Goal: Information Seeking & Learning: Find contact information

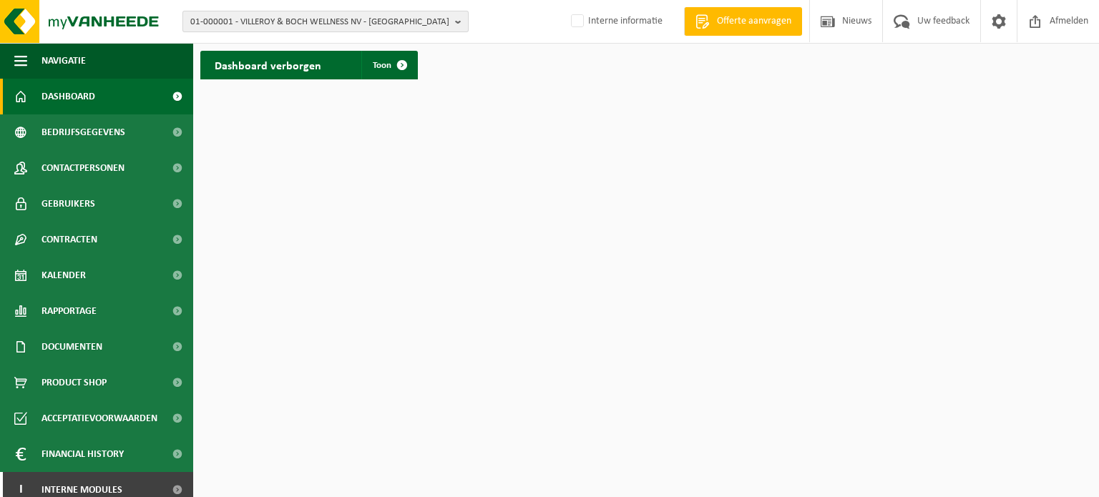
click at [315, 25] on span "01-000001 - VILLEROY & BOCH WELLNESS NV - ROESELARE" at bounding box center [319, 21] width 259 height 21
paste input "01-001084"
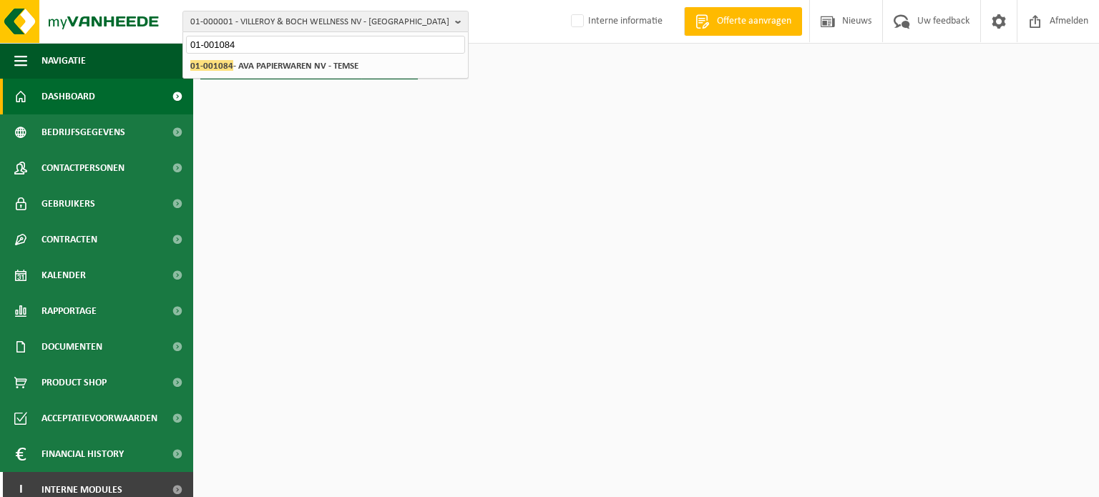
type input "01-001084"
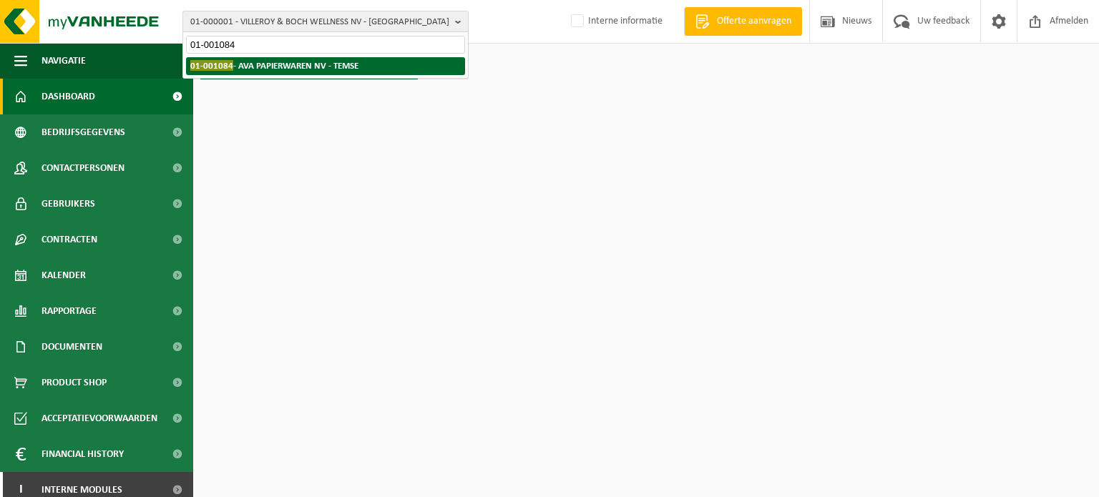
click at [263, 68] on strong "01-001084 - AVA PAPIERWAREN NV - TEMSE" at bounding box center [274, 65] width 168 height 11
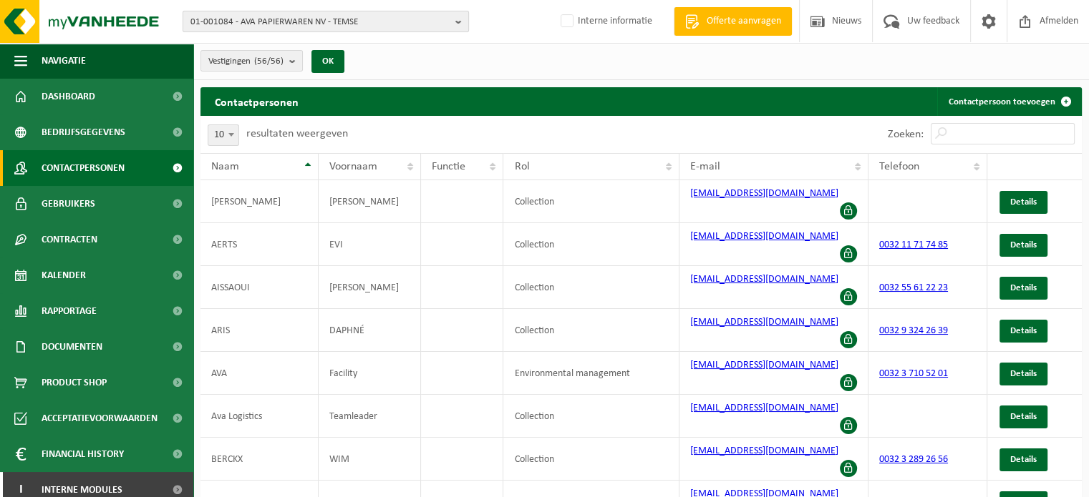
click at [303, 19] on span "01-001084 - AVA PAPIERWAREN NV - TEMSE" at bounding box center [319, 21] width 259 height 21
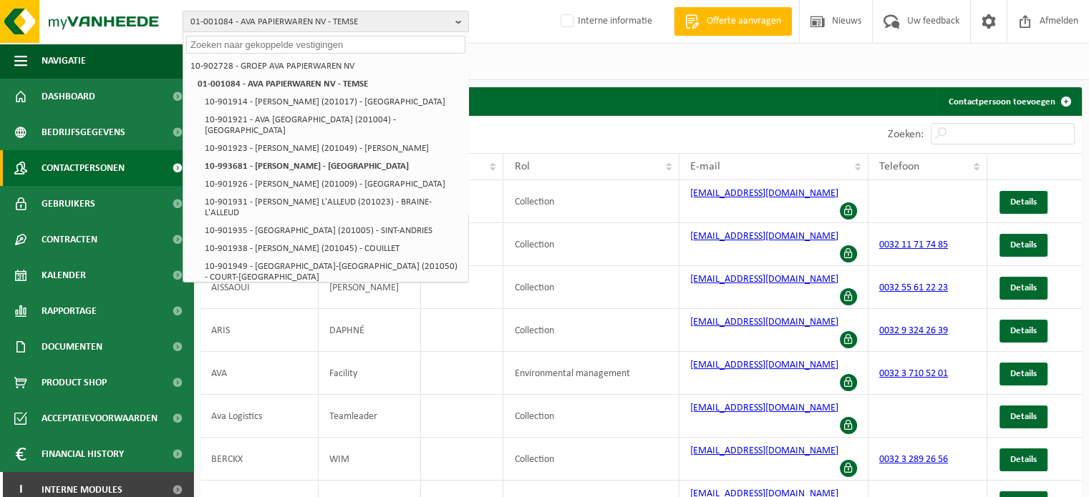
paste input "01-001084"
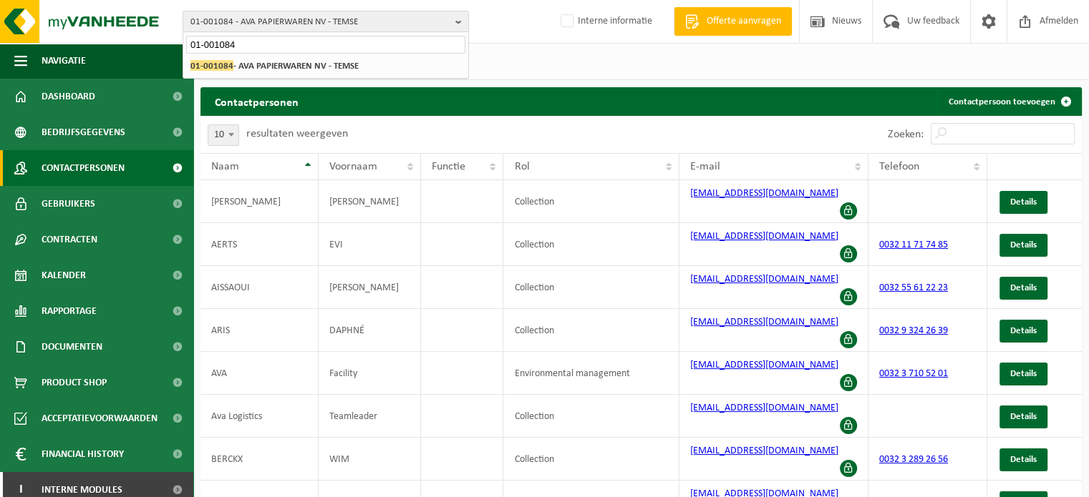
type input "01-001084"
drag, startPoint x: 263, startPoint y: 42, endPoint x: 145, endPoint y: 47, distance: 117.5
click at [145, 47] on div "01-001084 - AVA PAPIERWAREN NV - TEMSE 01-001084 10-902728 - GROEP AVA PAPIERWA…" at bounding box center [544, 328] width 1089 height 657
click at [269, 22] on span "01-001084 - AVA PAPIERWAREN NV - TEMSE" at bounding box center [319, 21] width 259 height 21
paste input "10-901914"
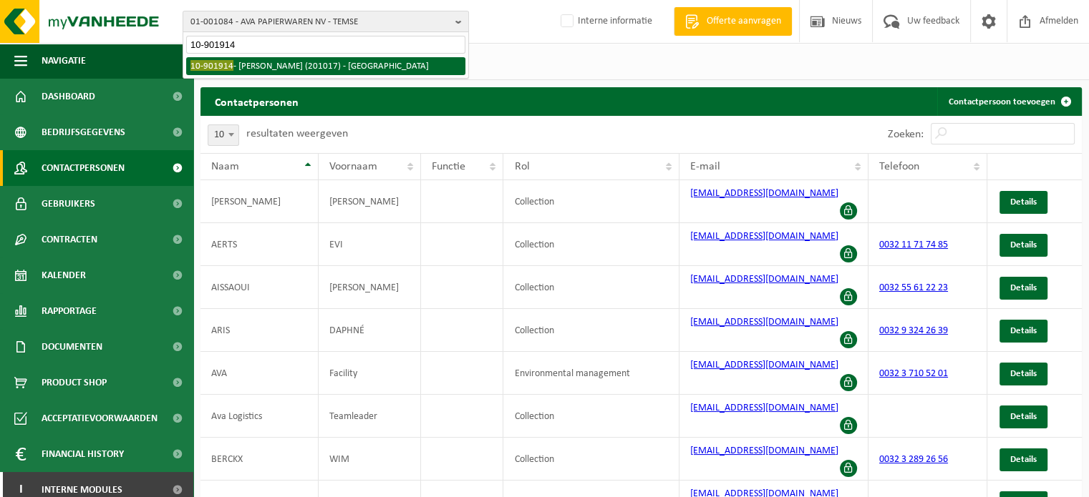
type input "10-901914"
click at [264, 63] on li "10-901914 - AVA AALST (201017) - AALST" at bounding box center [325, 66] width 279 height 18
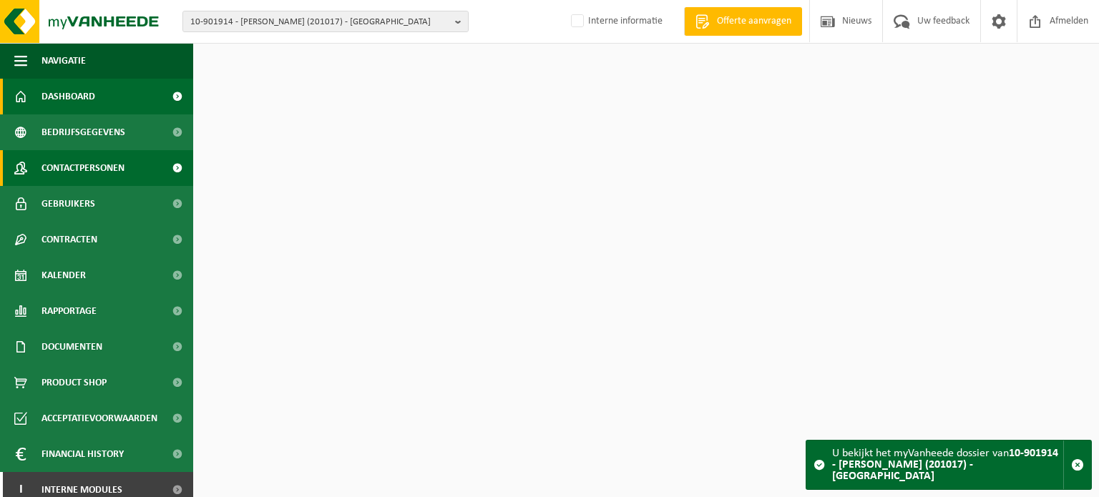
click at [136, 167] on link "Contactpersonen" at bounding box center [96, 168] width 193 height 36
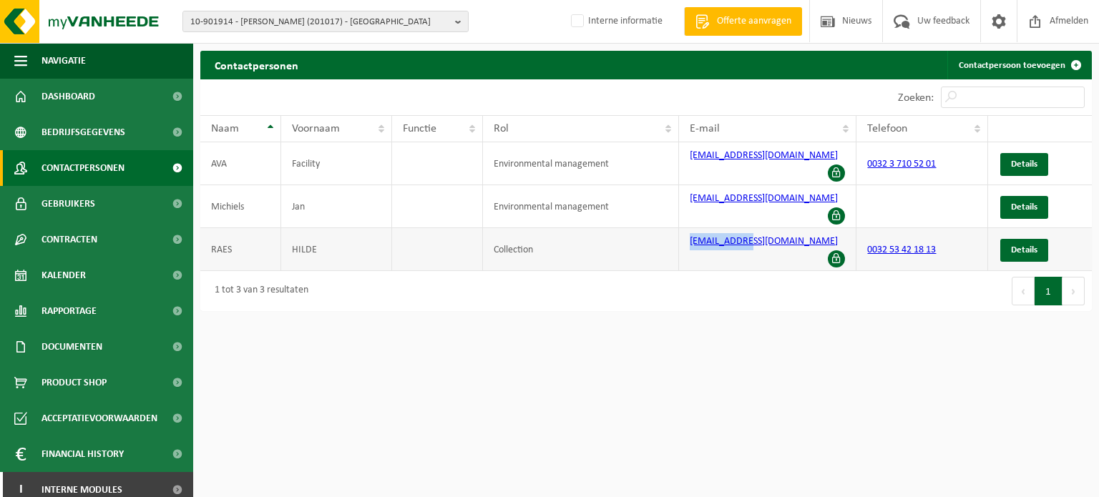
drag, startPoint x: 764, startPoint y: 220, endPoint x: 689, endPoint y: 225, distance: 74.6
click at [689, 228] on td "[EMAIL_ADDRESS][DOMAIN_NAME]" at bounding box center [768, 249] width 178 height 43
copy link "[EMAIL_ADDRESS][DOMAIN_NAME]"
